Goal: Information Seeking & Learning: Learn about a topic

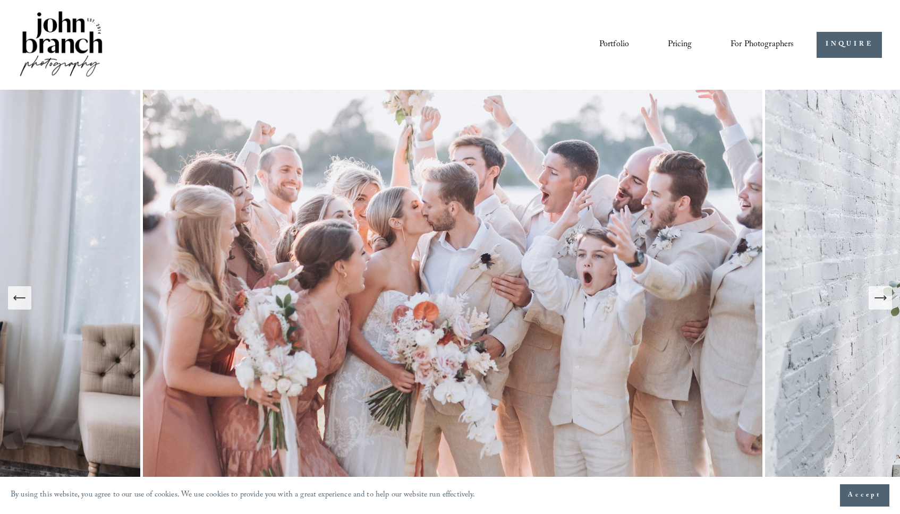
click at [682, 45] on link "Pricing" at bounding box center [680, 45] width 24 height 18
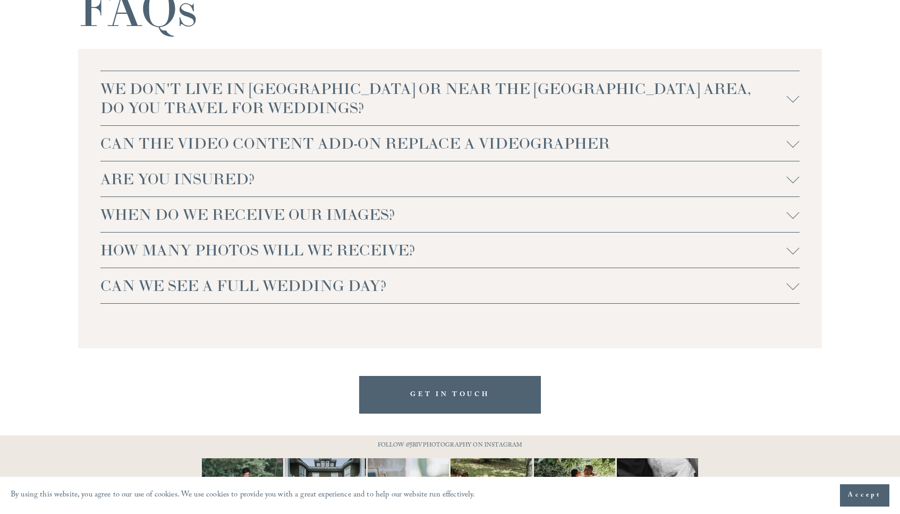
scroll to position [2374, 0]
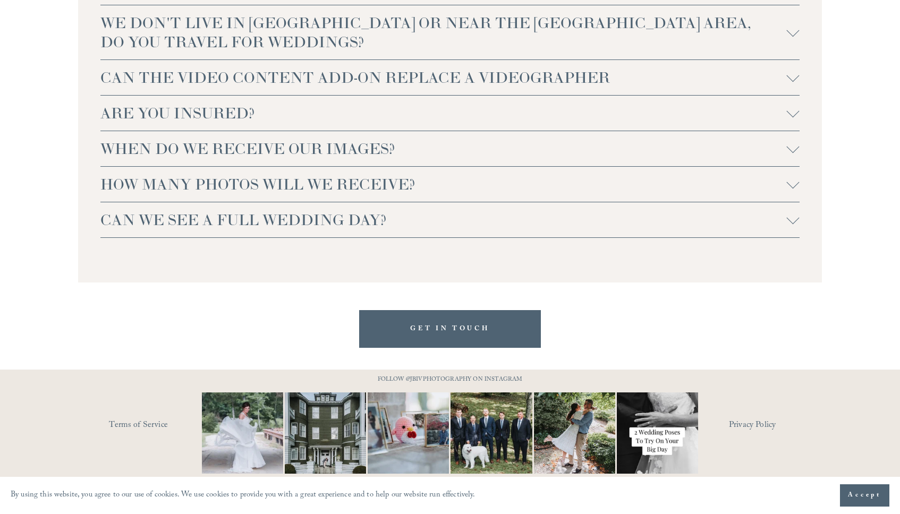
click at [583, 190] on span "HOW MANY PHOTOS WILL WE RECEIVE?" at bounding box center [443, 184] width 687 height 19
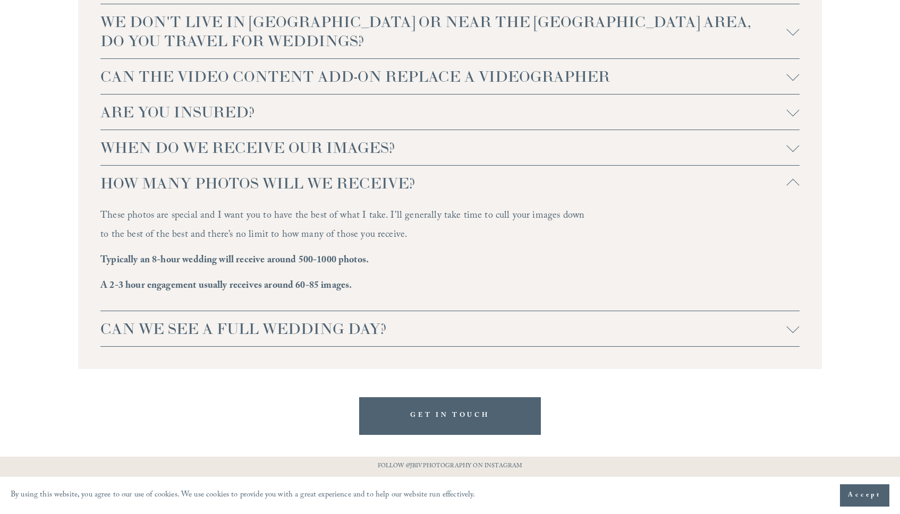
click at [387, 330] on span "CAN WE SEE A FULL WEDDING DAY?" at bounding box center [443, 328] width 687 height 19
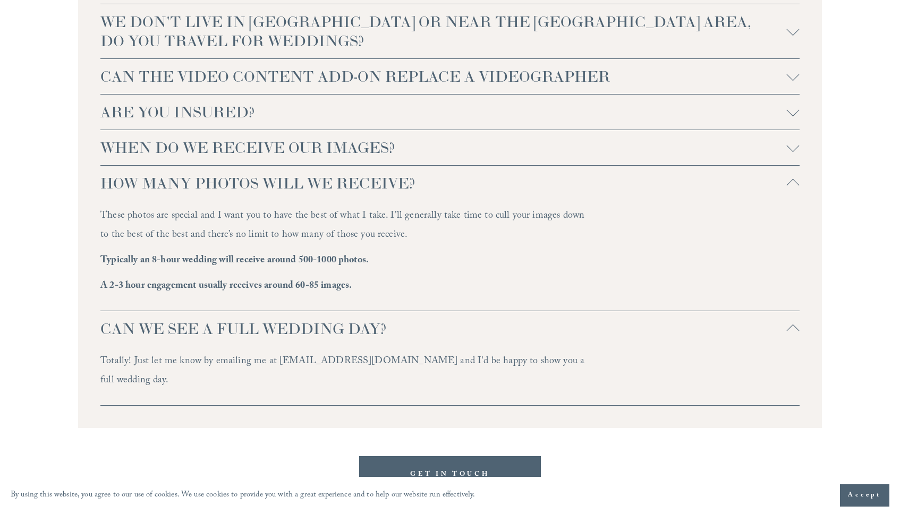
click at [353, 144] on span "WHEN DO WE RECEIVE OUR IMAGES?" at bounding box center [443, 147] width 687 height 19
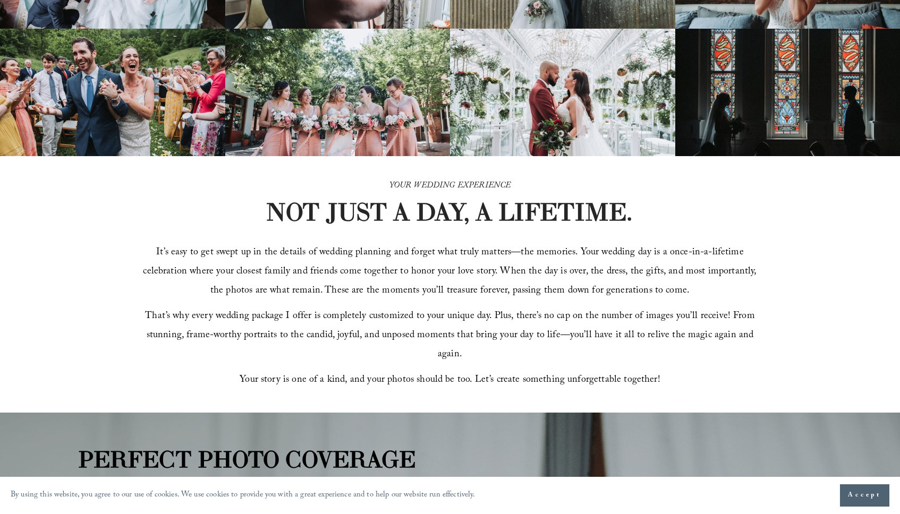
scroll to position [0, 0]
